Goal: Transaction & Acquisition: Purchase product/service

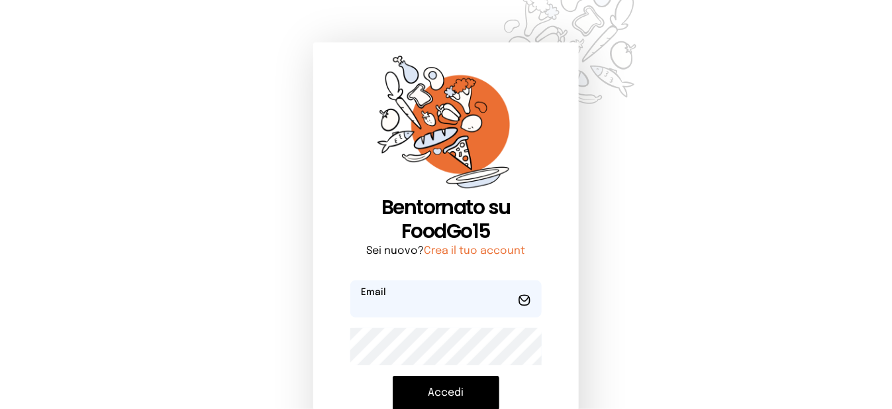
type input "**********"
click at [456, 397] on button "Accedi" at bounding box center [446, 392] width 107 height 34
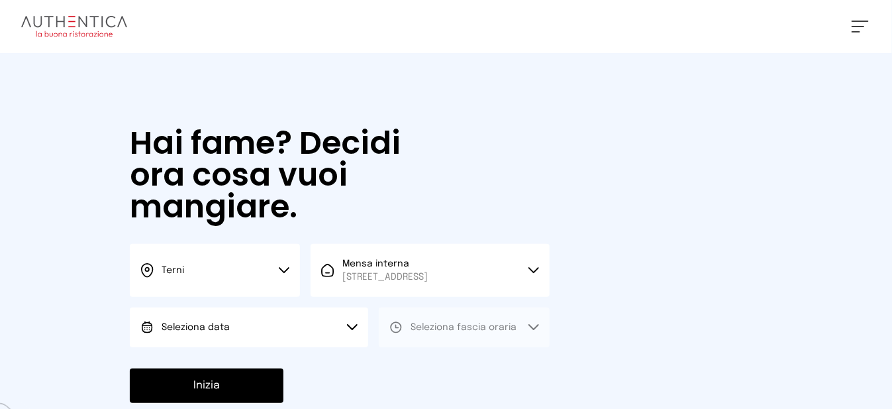
click at [142, 332] on 1 at bounding box center [147, 327] width 10 height 10
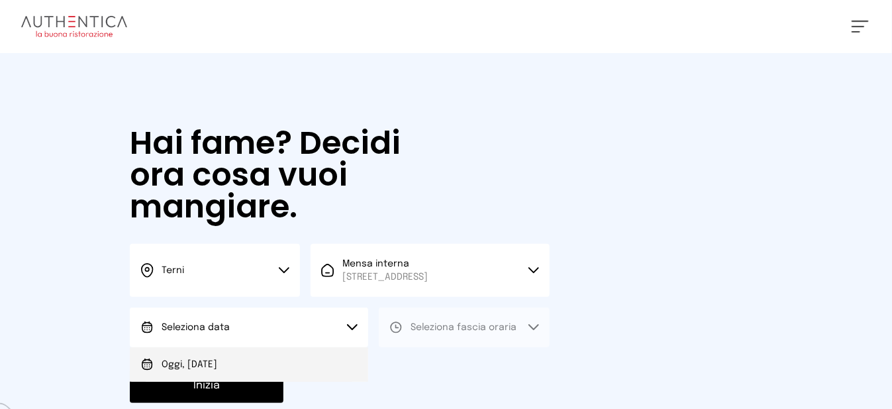
click at [217, 371] on span "Oggi, [DATE]" at bounding box center [190, 364] width 56 height 13
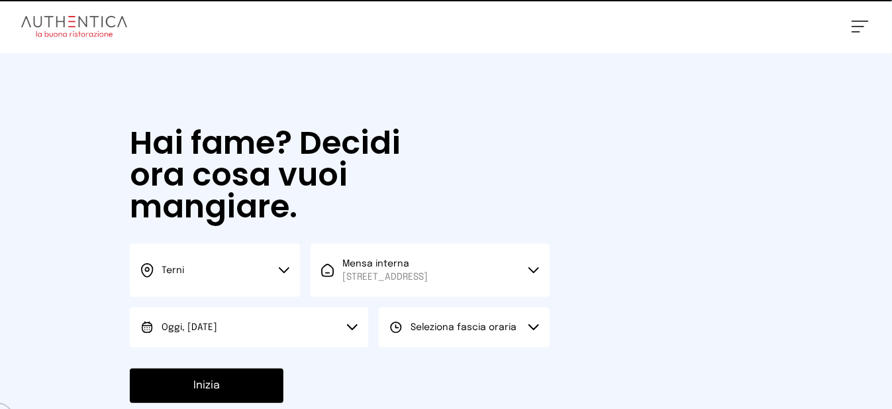
click at [534, 347] on button "Seleziona fascia oraria" at bounding box center [464, 327] width 170 height 40
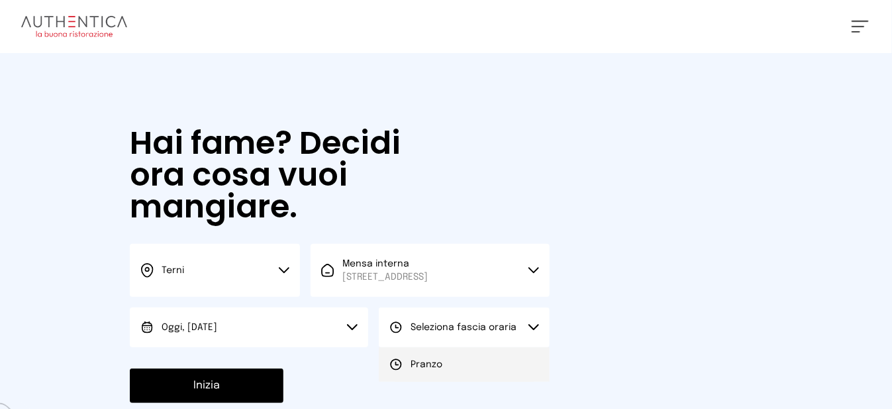
click at [499, 374] on li "Pranzo" at bounding box center [464, 364] width 170 height 34
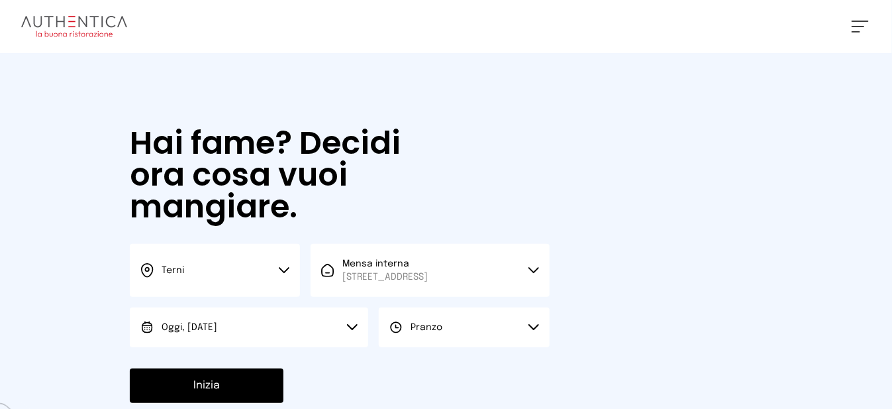
click at [418, 347] on button "Pranzo" at bounding box center [464, 327] width 170 height 40
click at [431, 371] on span "Pranzo" at bounding box center [427, 364] width 32 height 13
click at [262, 388] on button "Inizia" at bounding box center [207, 385] width 154 height 34
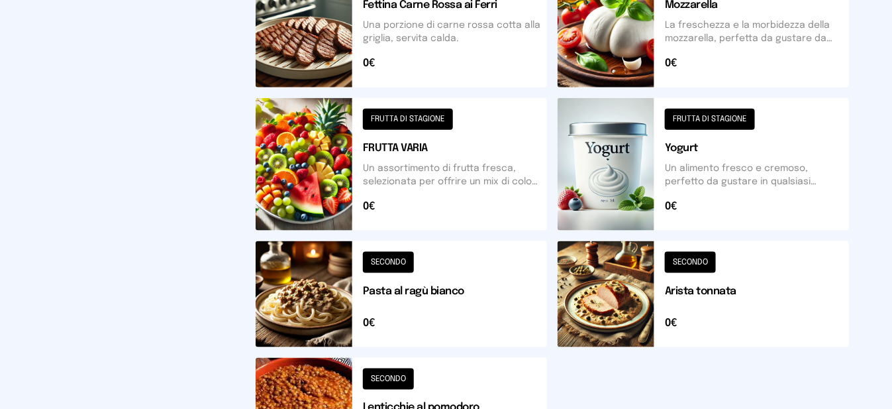
scroll to position [634, 0]
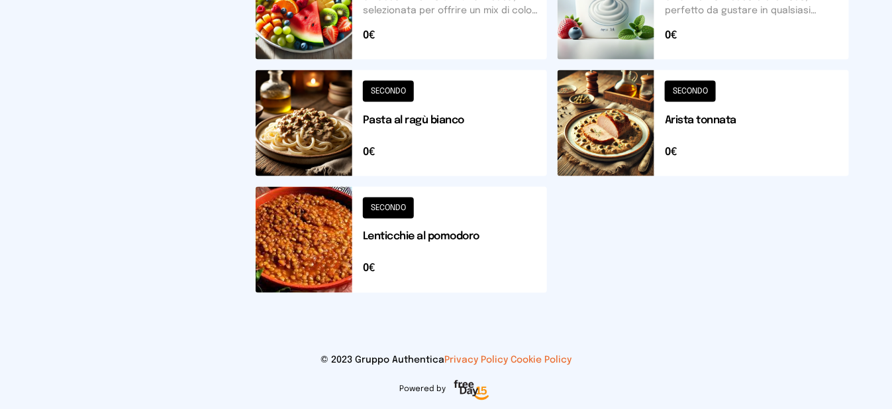
click at [308, 240] on button at bounding box center [401, 240] width 291 height 106
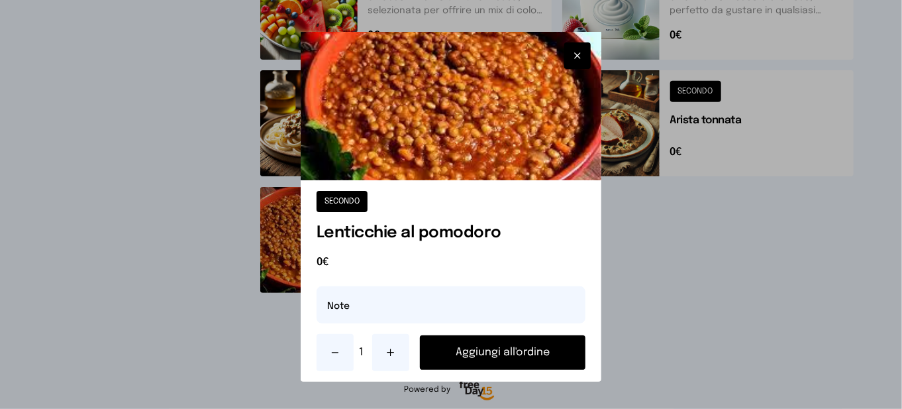
click at [466, 354] on button "Aggiungi all'ordine" at bounding box center [503, 352] width 166 height 34
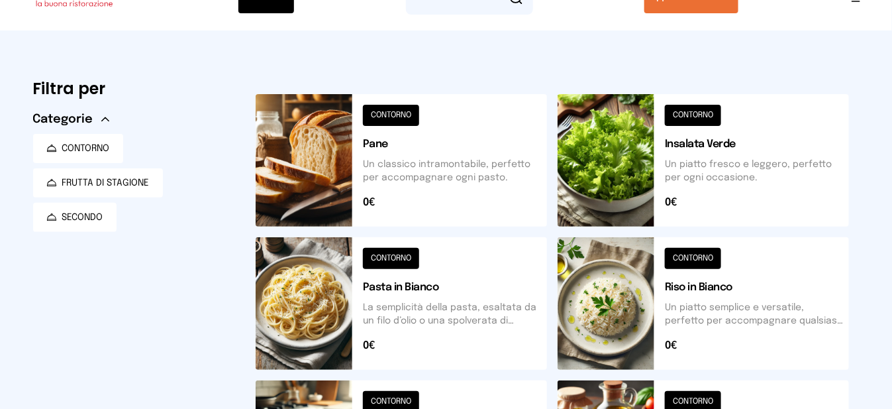
scroll to position [0, 0]
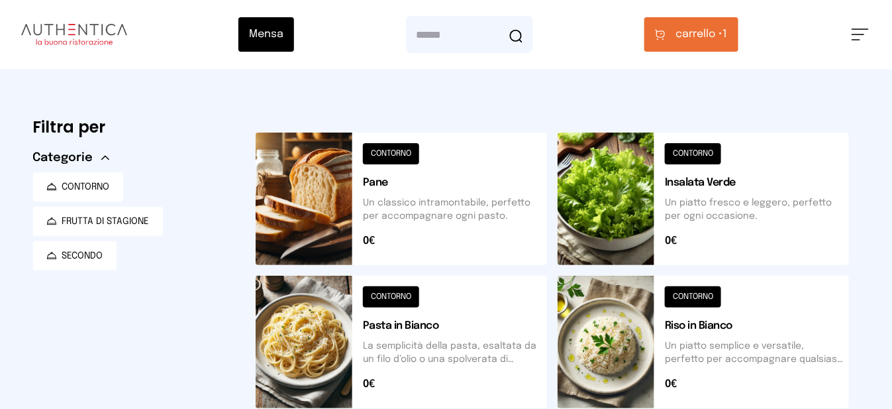
click at [717, 36] on span "carrello •" at bounding box center [699, 34] width 47 height 16
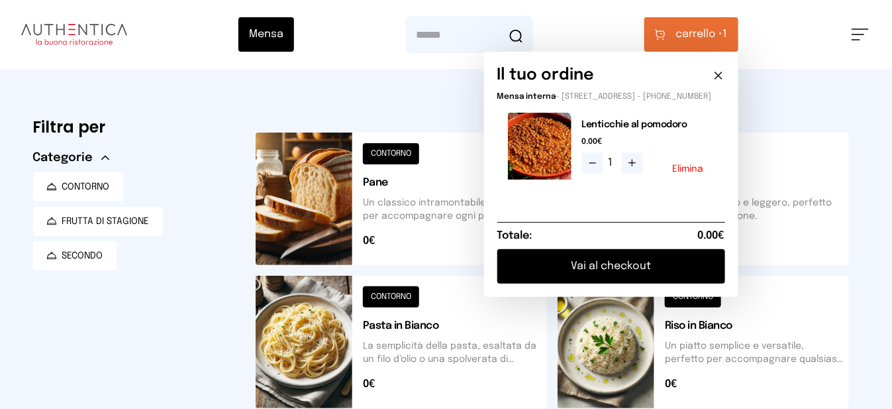
click at [636, 168] on icon at bounding box center [632, 163] width 11 height 11
click at [638, 276] on button "Vai al checkout" at bounding box center [611, 266] width 228 height 34
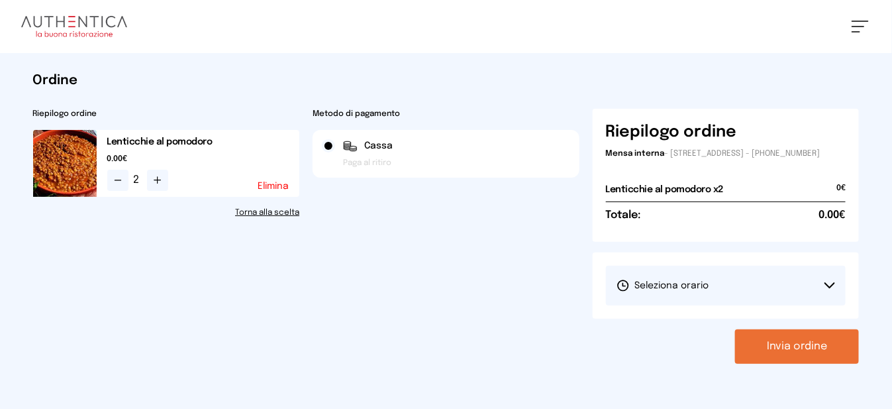
click at [262, 188] on button "Elimina" at bounding box center [273, 185] width 31 height 9
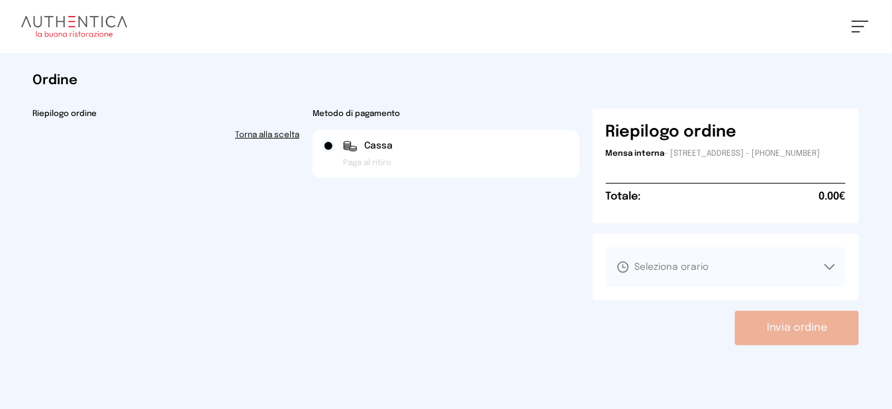
click at [859, 28] on button at bounding box center [860, 27] width 17 height 12
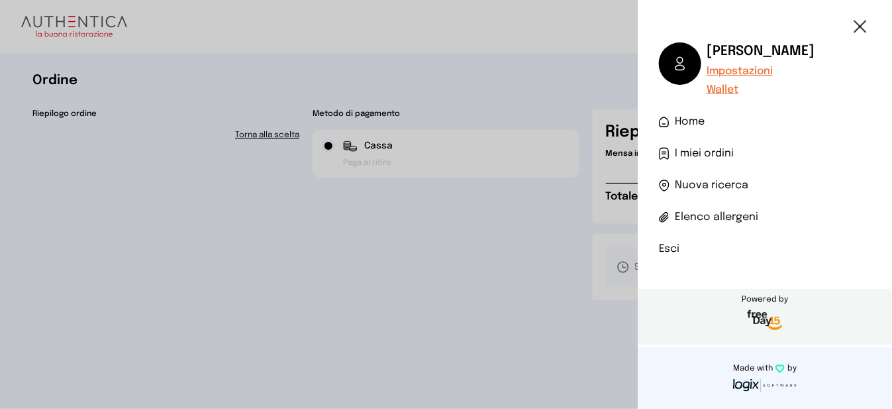
click at [659, 248] on li "Esci" at bounding box center [765, 249] width 212 height 16
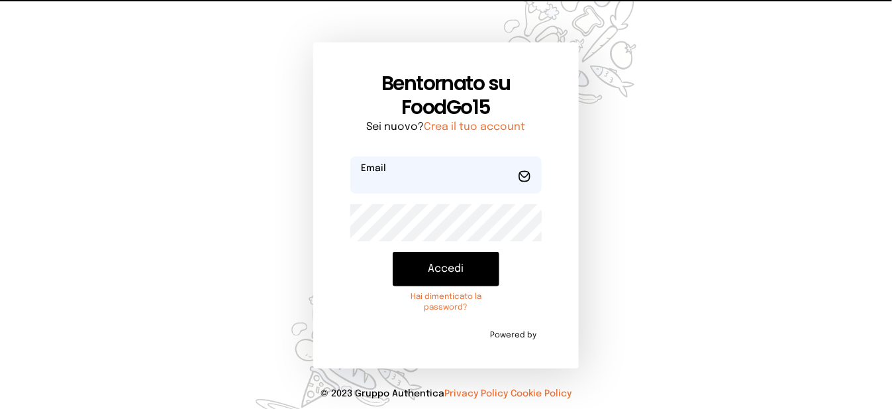
type input "**********"
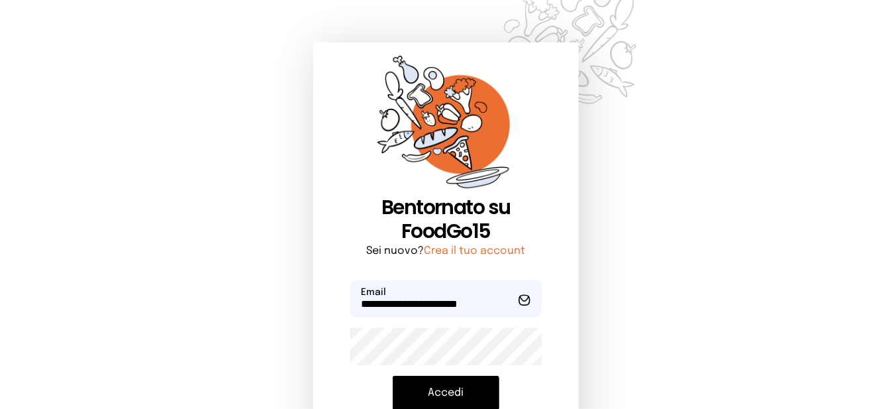
click at [454, 393] on button "Accedi" at bounding box center [446, 392] width 107 height 34
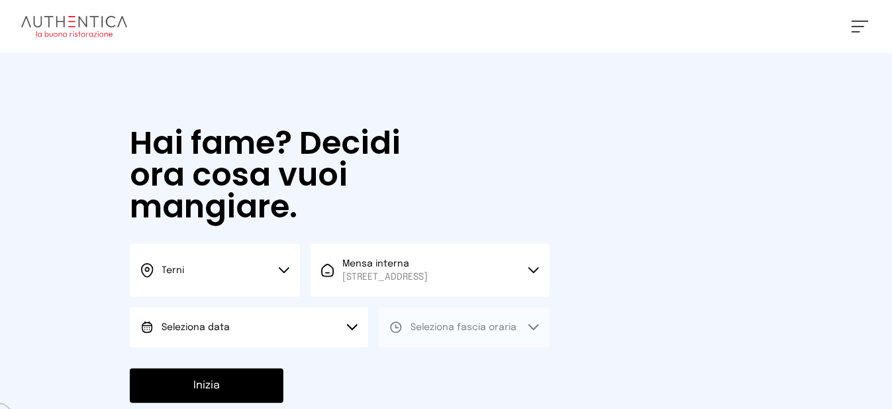
click at [248, 336] on button "Seleziona data" at bounding box center [249, 327] width 238 height 40
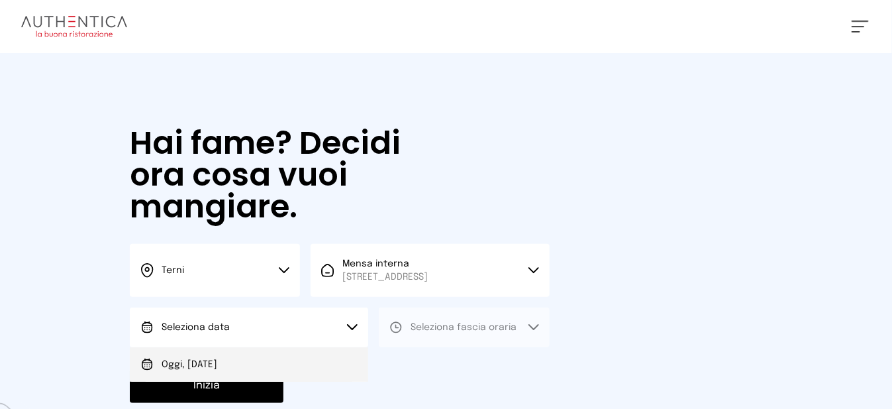
click at [303, 377] on li "Oggi, [DATE]" at bounding box center [249, 364] width 238 height 34
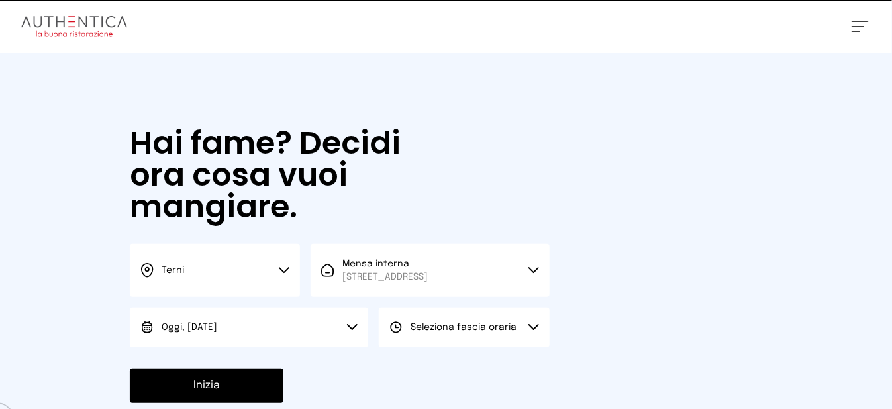
click at [459, 332] on span "Seleziona fascia oraria" at bounding box center [464, 326] width 106 height 9
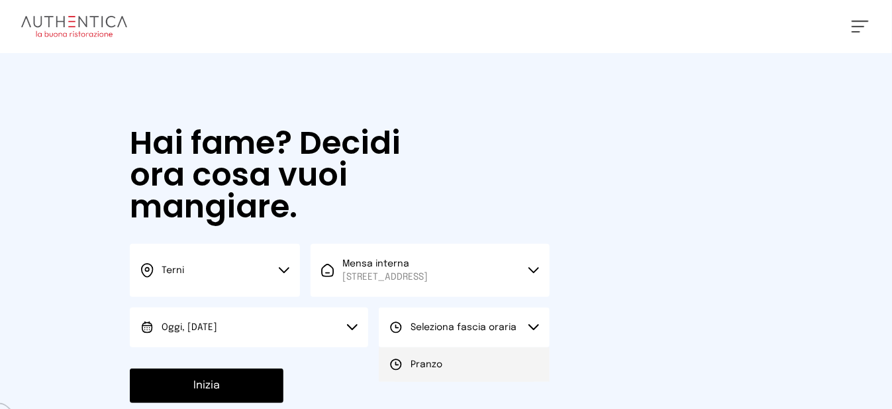
drag, startPoint x: 452, startPoint y: 379, endPoint x: 391, endPoint y: 379, distance: 60.3
click at [451, 379] on li "Pranzo" at bounding box center [464, 364] width 170 height 34
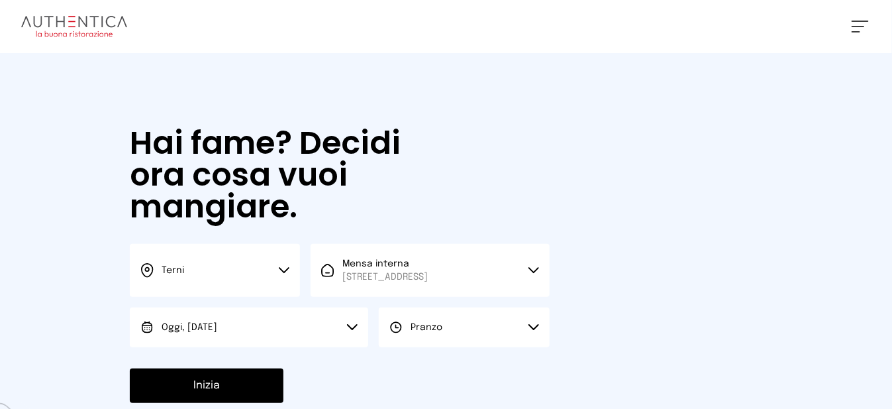
click at [226, 393] on button "Inizia" at bounding box center [207, 385] width 154 height 34
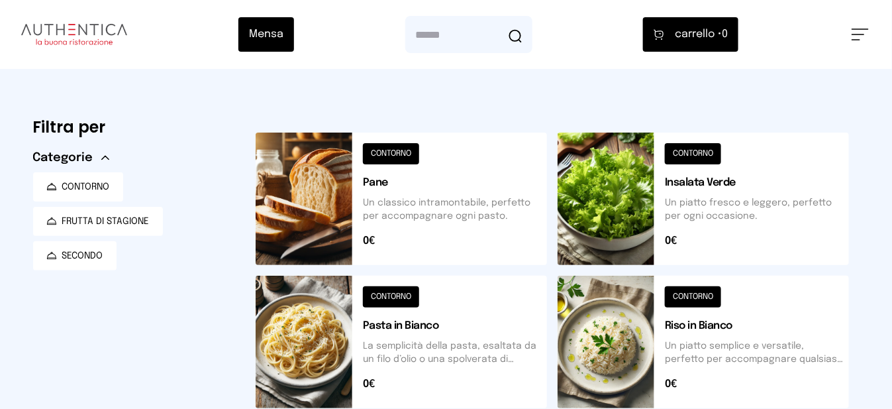
click at [326, 219] on button at bounding box center [401, 198] width 291 height 132
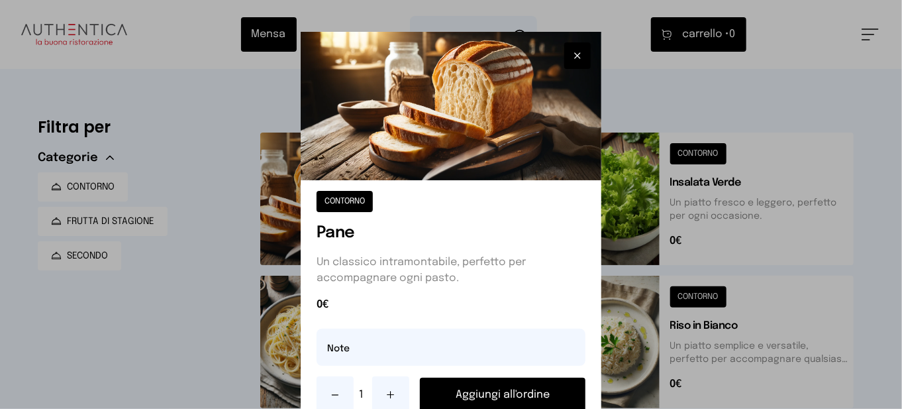
click at [493, 397] on button "Aggiungi all'ordine" at bounding box center [503, 394] width 166 height 34
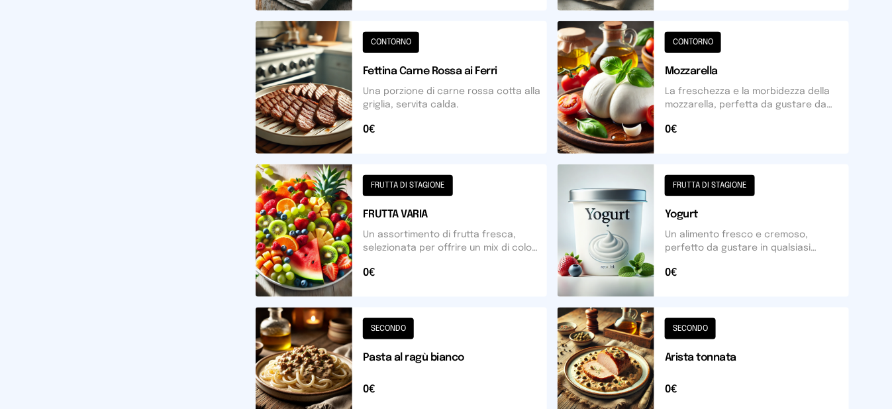
scroll to position [634, 0]
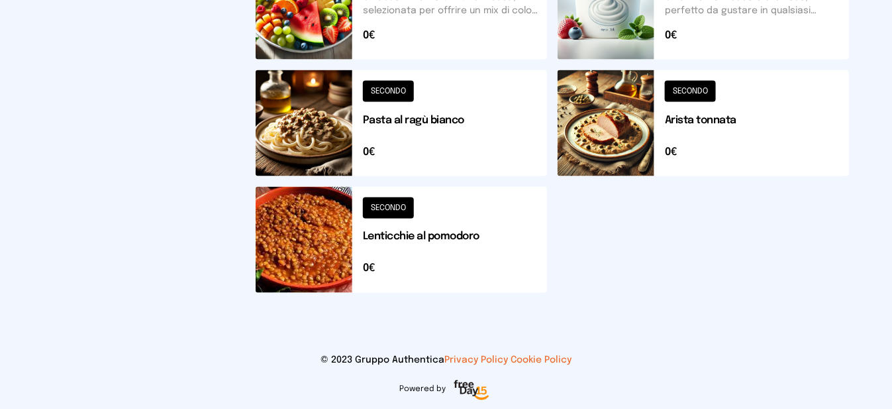
click at [339, 257] on button at bounding box center [401, 240] width 291 height 106
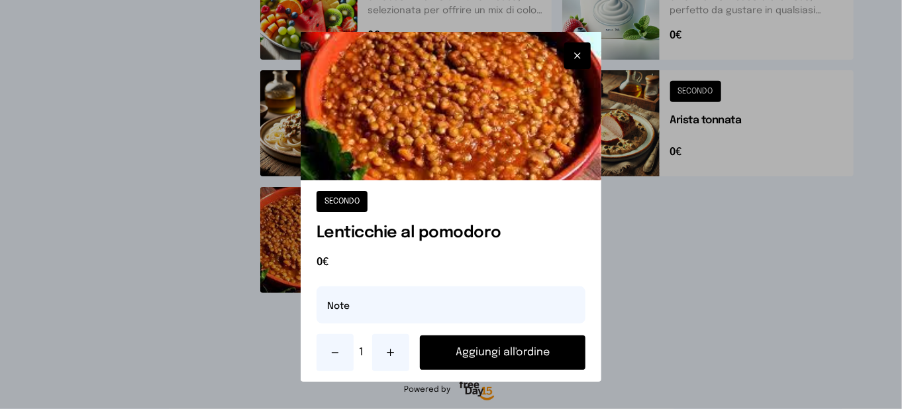
click at [388, 352] on icon at bounding box center [390, 352] width 7 height 0
click at [464, 359] on button "Aggiungi all'ordine" at bounding box center [503, 352] width 166 height 34
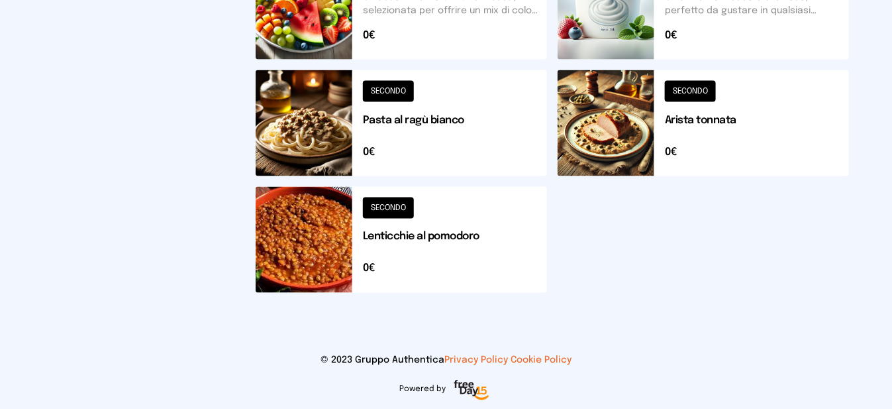
scroll to position [502, 0]
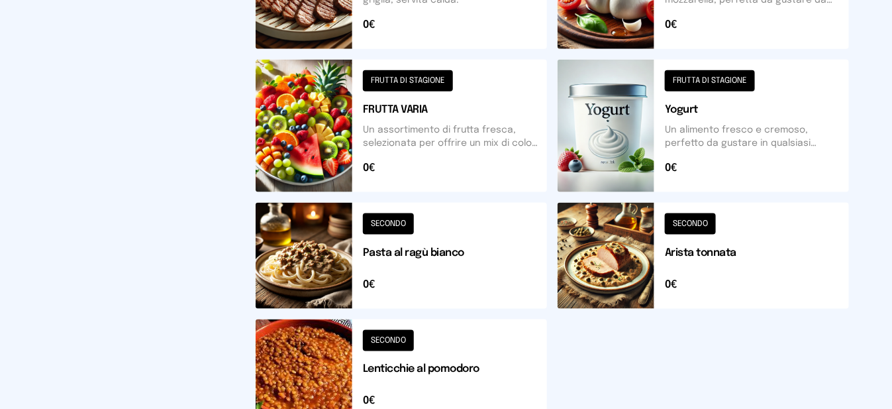
click at [342, 144] on button at bounding box center [401, 126] width 291 height 132
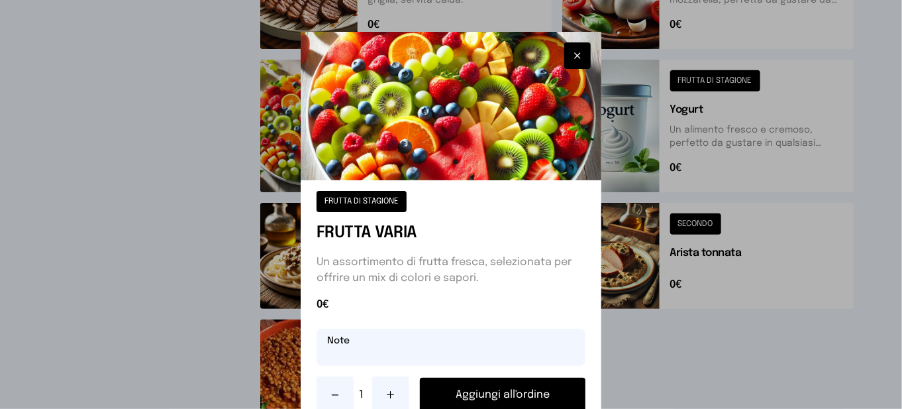
click at [391, 348] on input "text" at bounding box center [451, 346] width 269 height 37
type input "********"
click at [484, 396] on button "Aggiungi all'ordine" at bounding box center [503, 394] width 166 height 34
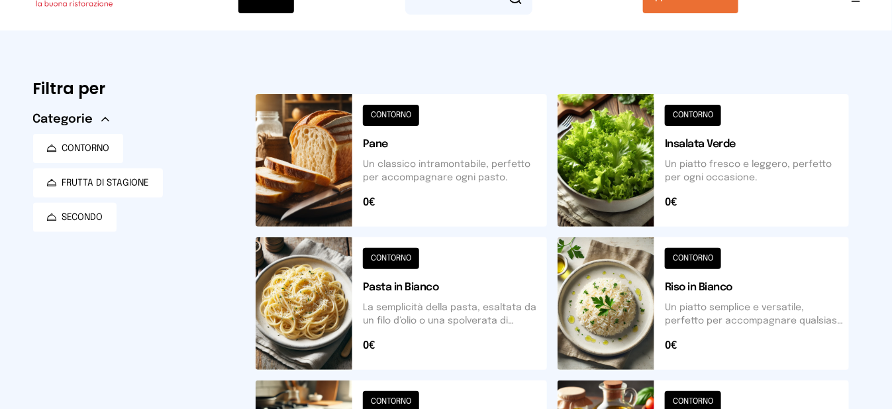
scroll to position [0, 0]
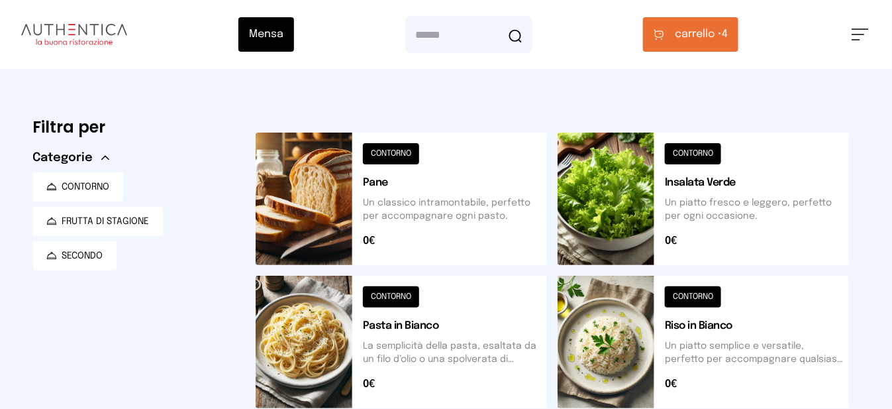
click at [694, 47] on button "carrello • 4" at bounding box center [690, 34] width 95 height 34
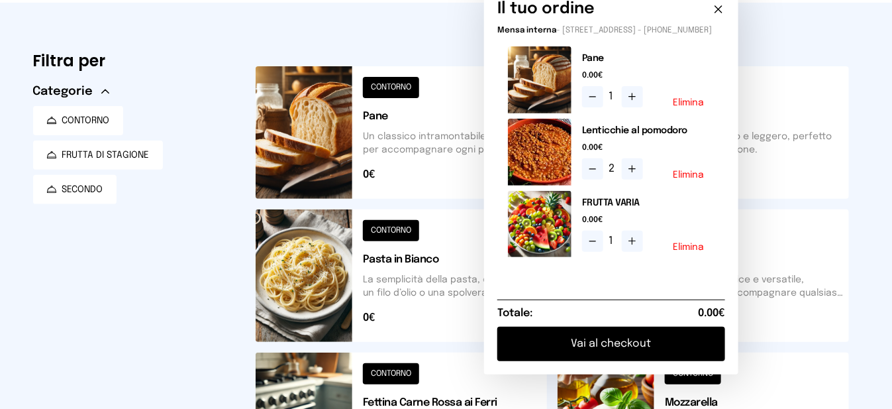
scroll to position [199, 0]
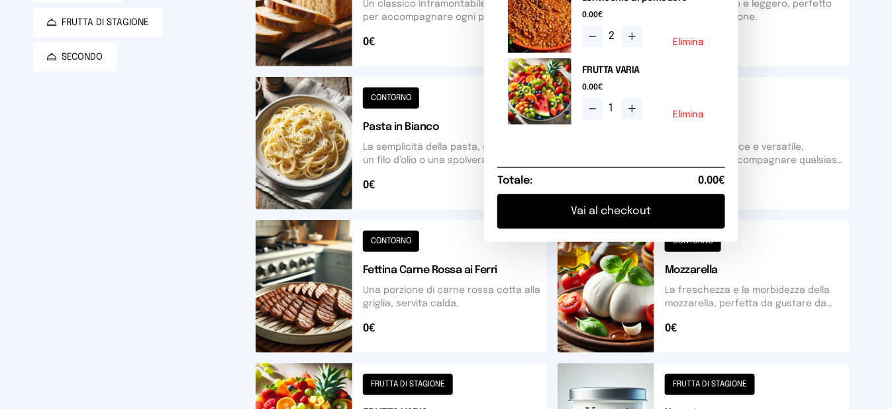
click at [646, 228] on button "Vai al checkout" at bounding box center [611, 211] width 228 height 34
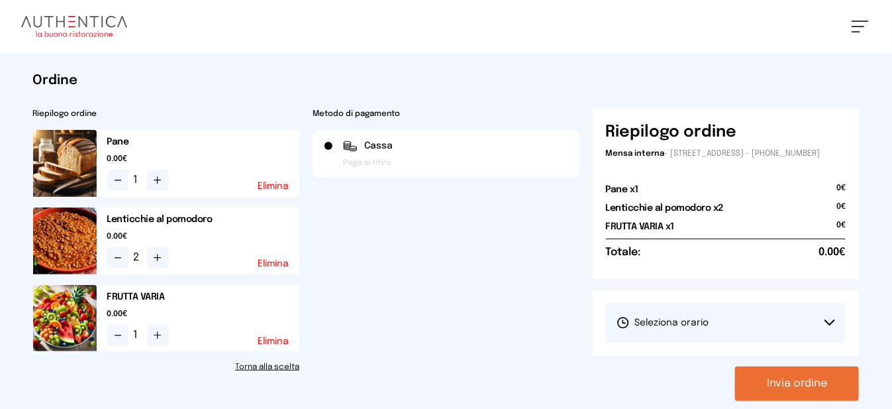
click at [720, 342] on button "Seleziona orario" at bounding box center [726, 323] width 240 height 40
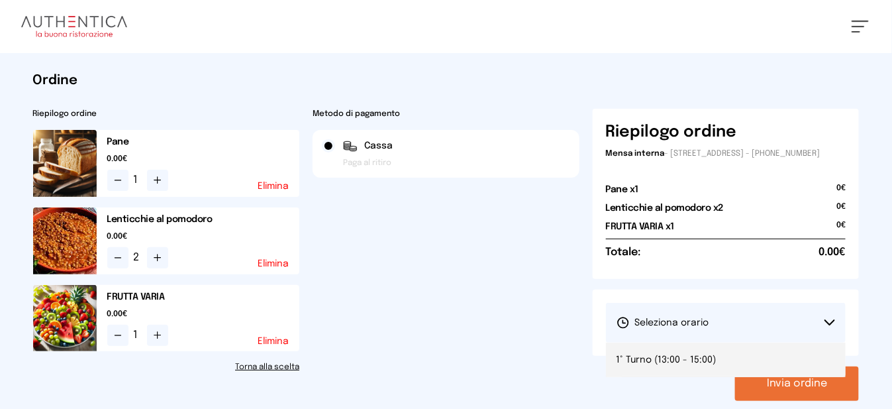
click at [722, 368] on li "1° Turno (13:00 - 15:00)" at bounding box center [726, 359] width 240 height 34
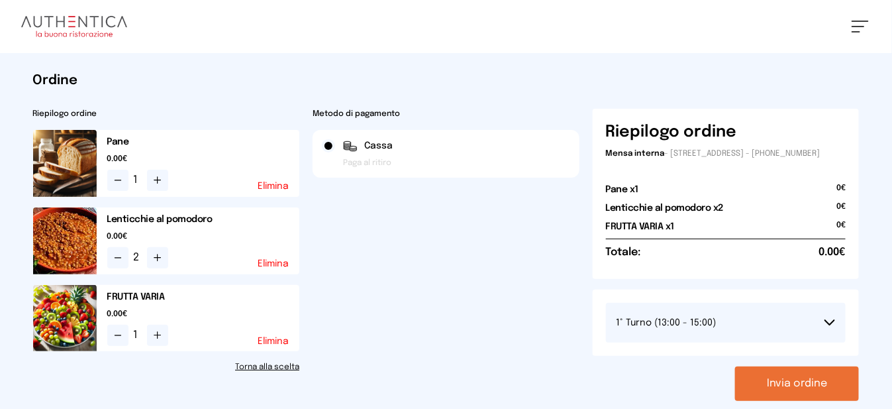
click at [753, 398] on button "Invia ordine" at bounding box center [797, 383] width 124 height 34
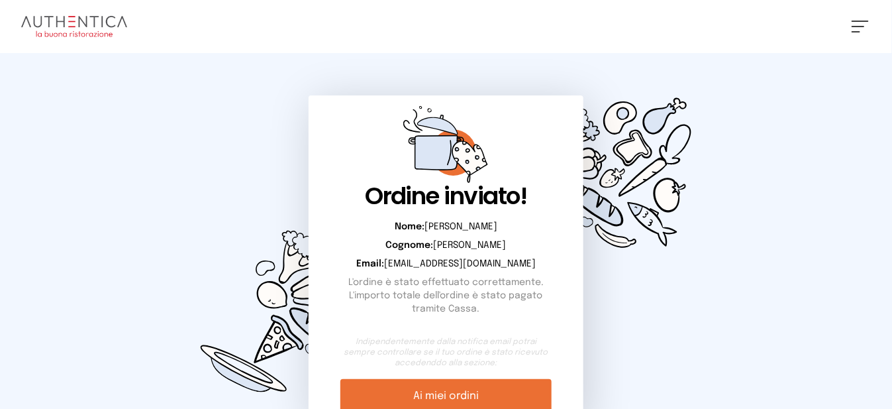
click at [862, 29] on button at bounding box center [860, 27] width 17 height 12
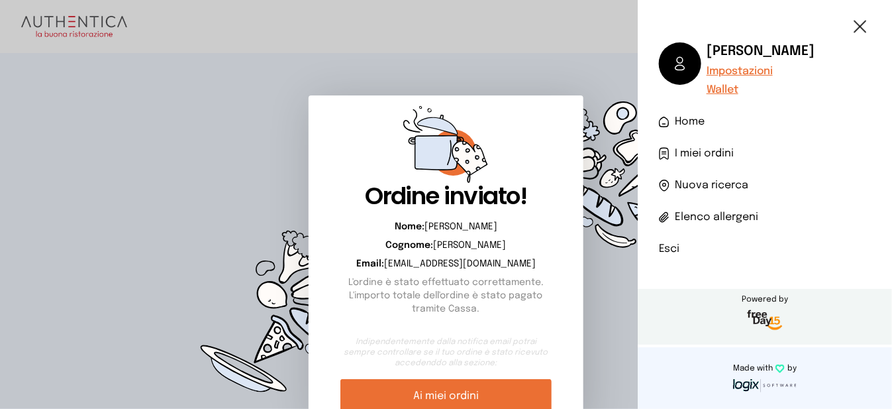
click at [674, 252] on li "Esci" at bounding box center [765, 249] width 212 height 16
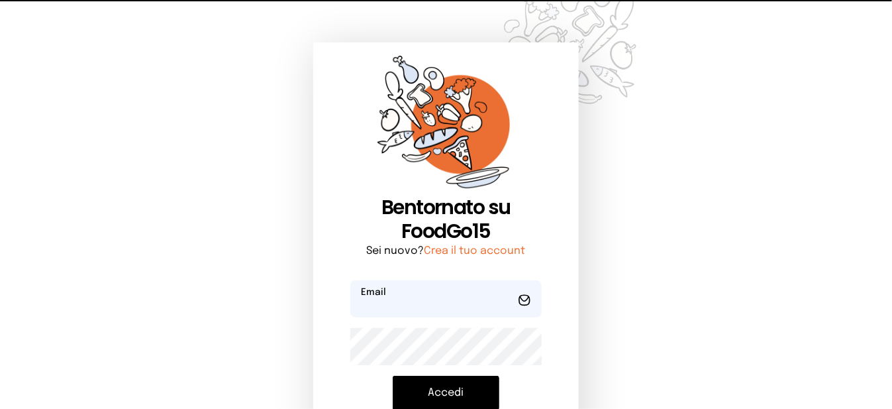
type input "**********"
